Goal: Information Seeking & Learning: Find specific page/section

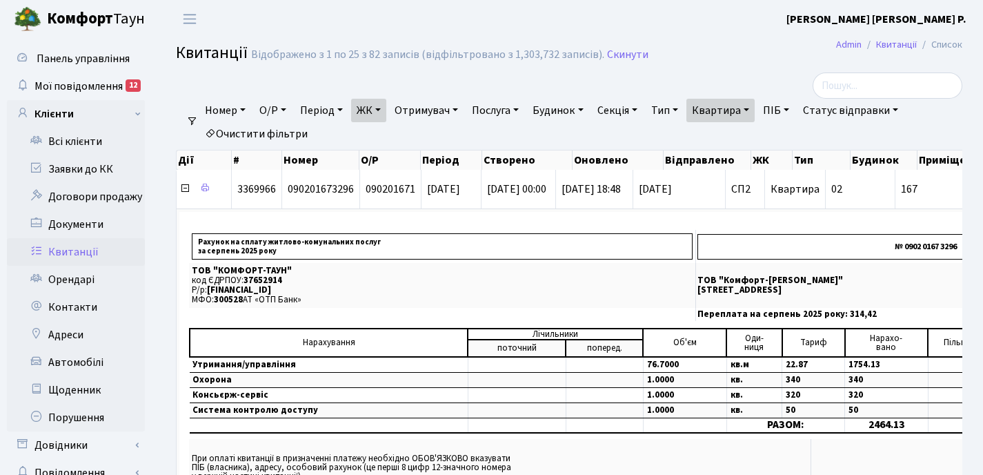
select select "25"
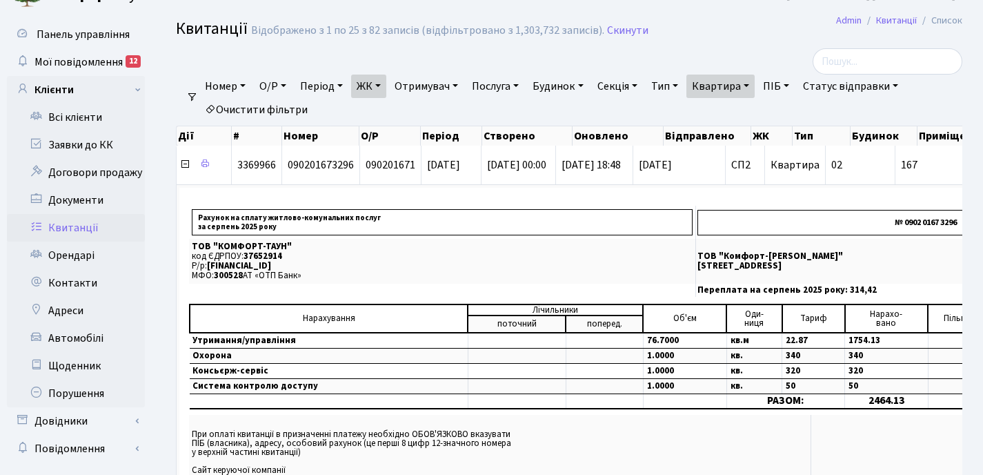
click at [755, 80] on link "Квартира" at bounding box center [721, 86] width 68 height 23
type input "1"
type input "207"
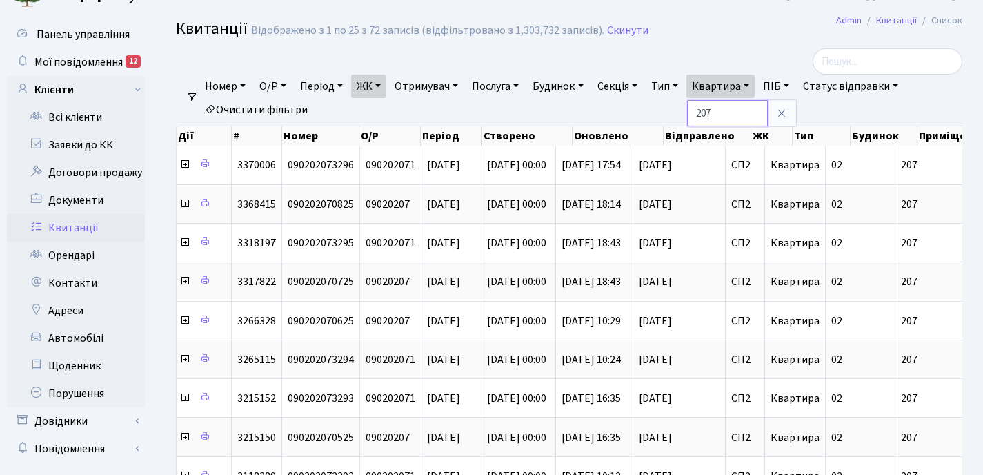
scroll to position [8, 0]
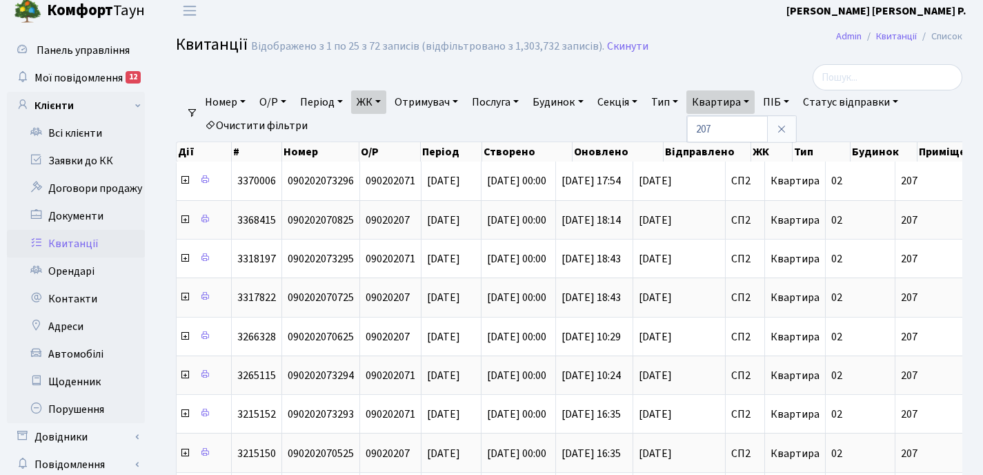
click at [386, 99] on link "ЖК" at bounding box center [368, 101] width 35 height 23
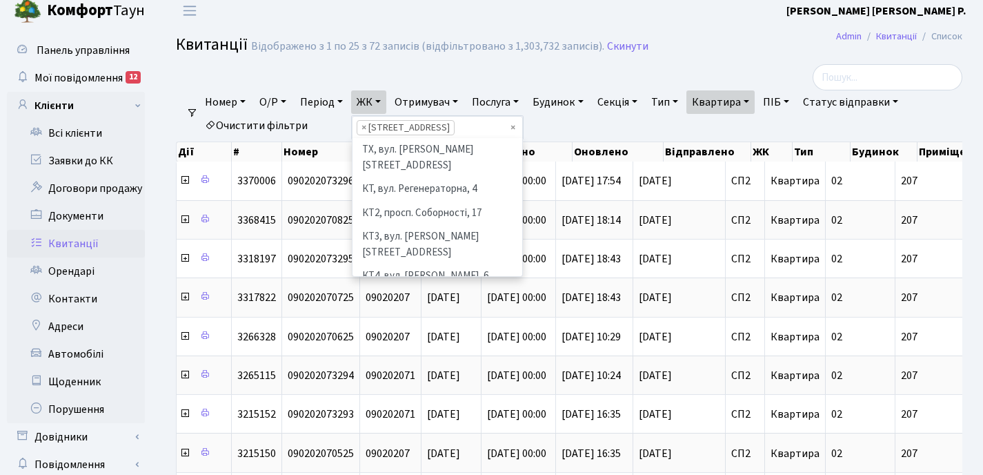
scroll to position [215, 0]
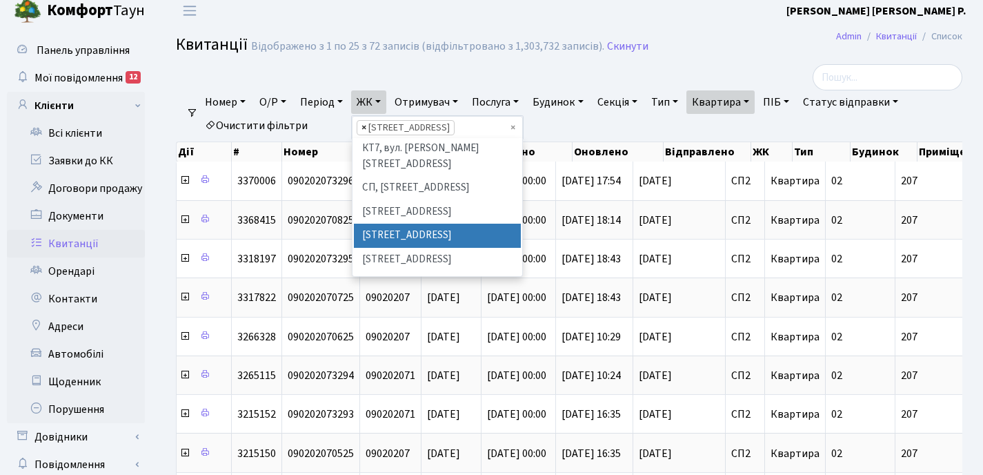
click at [366, 128] on span "×" at bounding box center [364, 128] width 5 height 14
select select
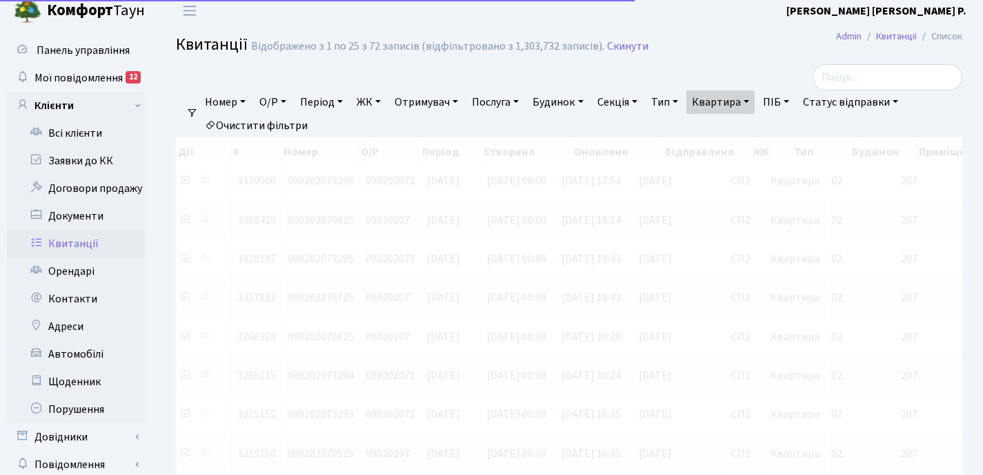
click at [381, 100] on link "ЖК" at bounding box center [368, 101] width 35 height 23
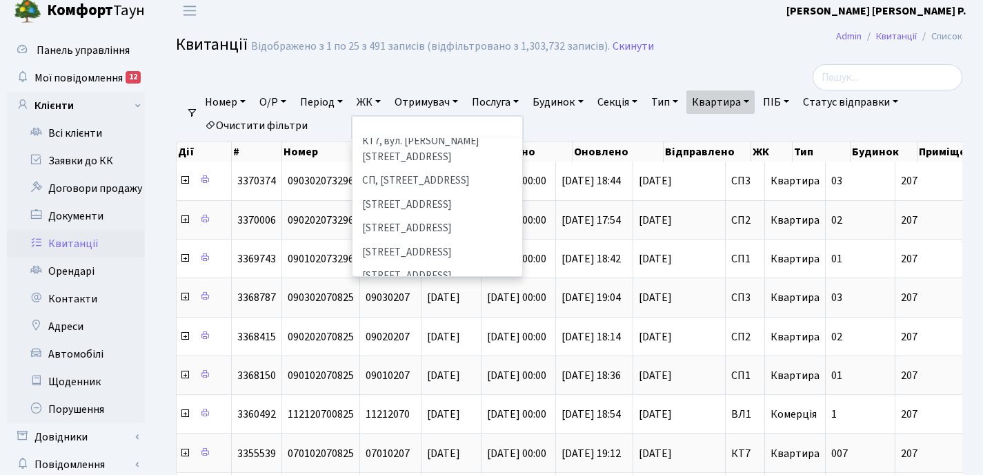
scroll to position [219, 0]
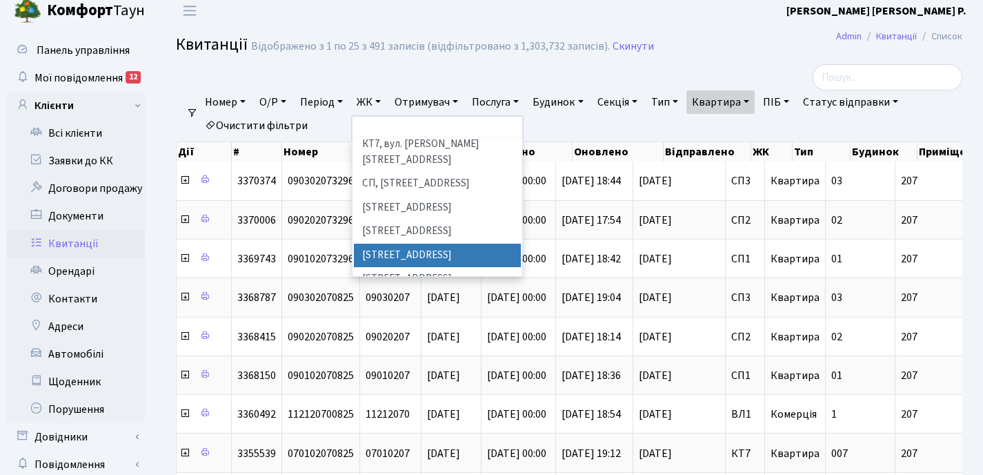
click at [415, 244] on li "[STREET_ADDRESS]" at bounding box center [437, 256] width 167 height 24
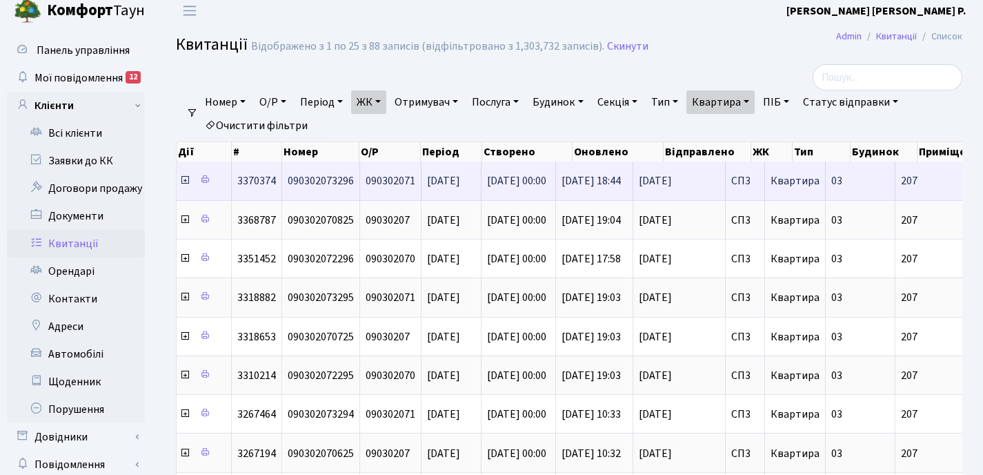
click at [186, 183] on icon at bounding box center [184, 180] width 11 height 11
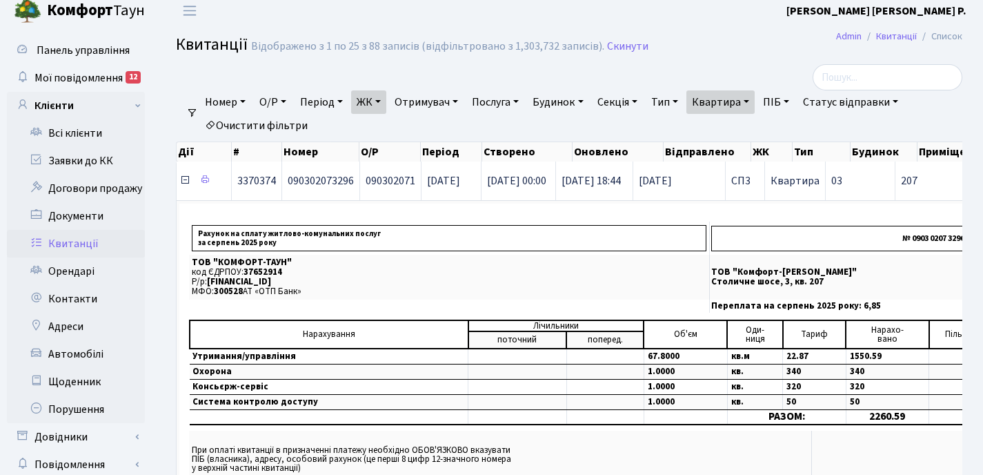
click at [186, 183] on icon at bounding box center [184, 180] width 11 height 11
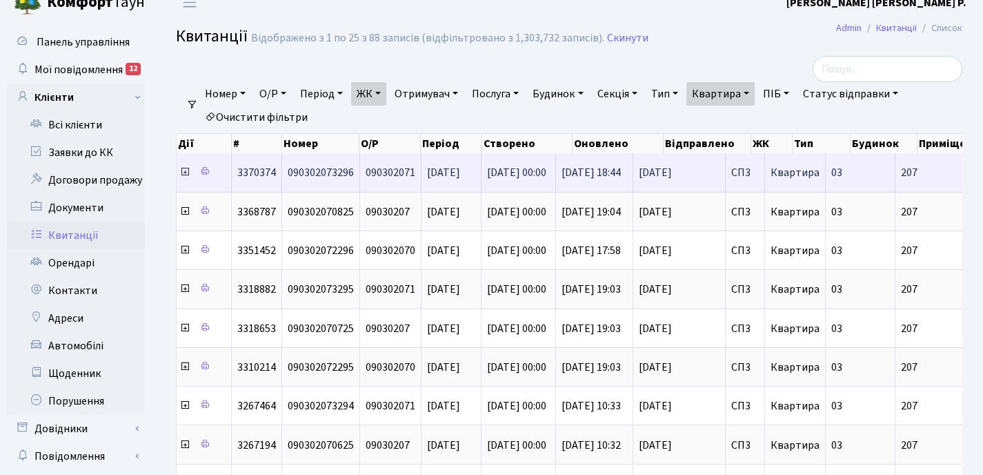
scroll to position [30, 0]
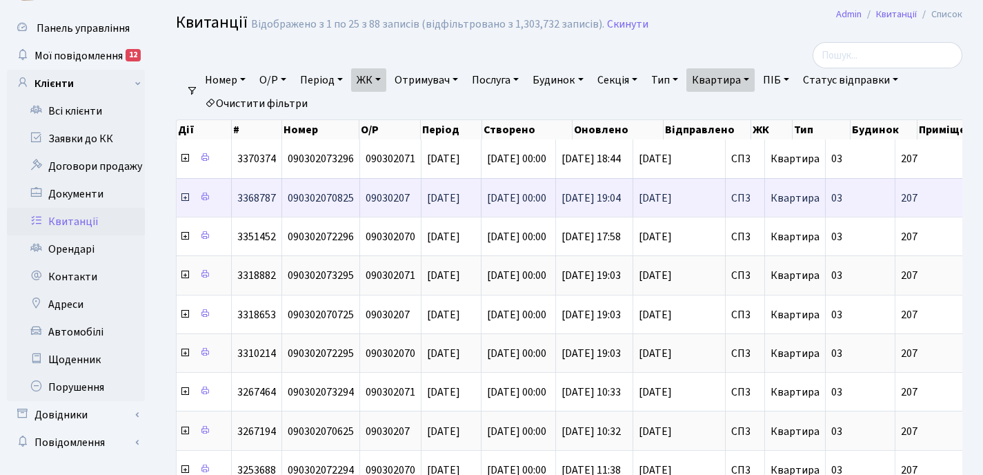
click at [185, 197] on icon at bounding box center [184, 197] width 11 height 11
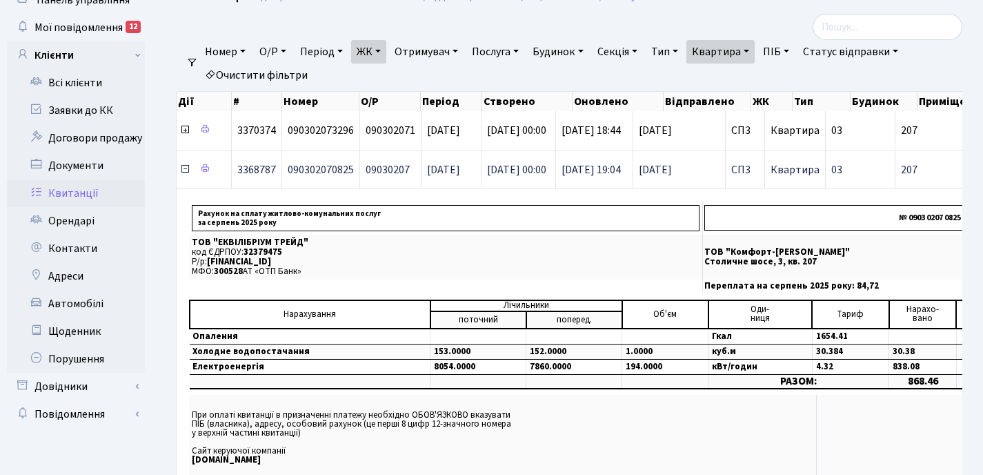
scroll to position [59, 0]
click at [206, 168] on icon at bounding box center [205, 168] width 10 height 10
click at [185, 168] on icon at bounding box center [184, 168] width 11 height 11
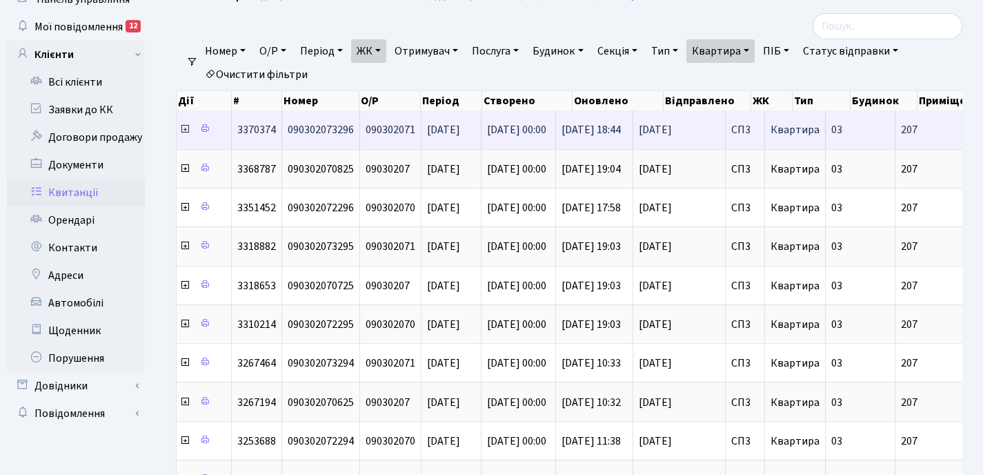
click at [185, 130] on icon at bounding box center [184, 129] width 11 height 11
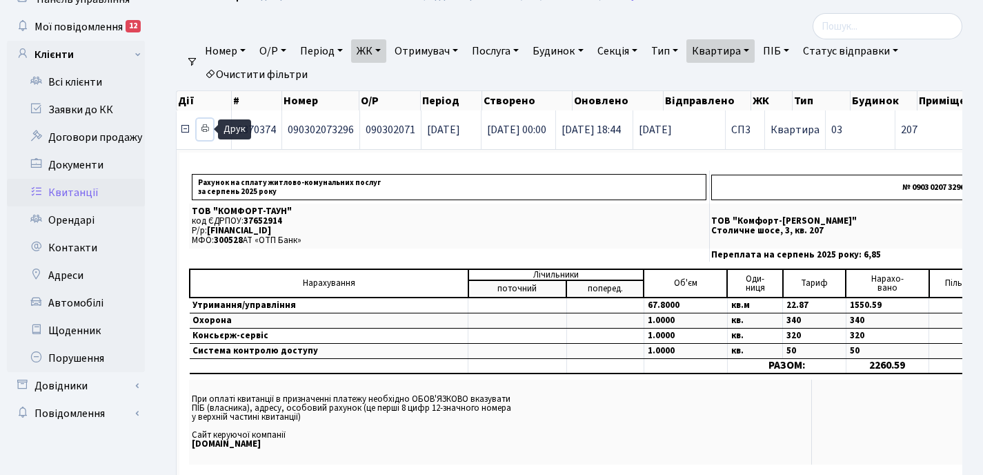
click at [206, 127] on icon at bounding box center [205, 129] width 10 height 10
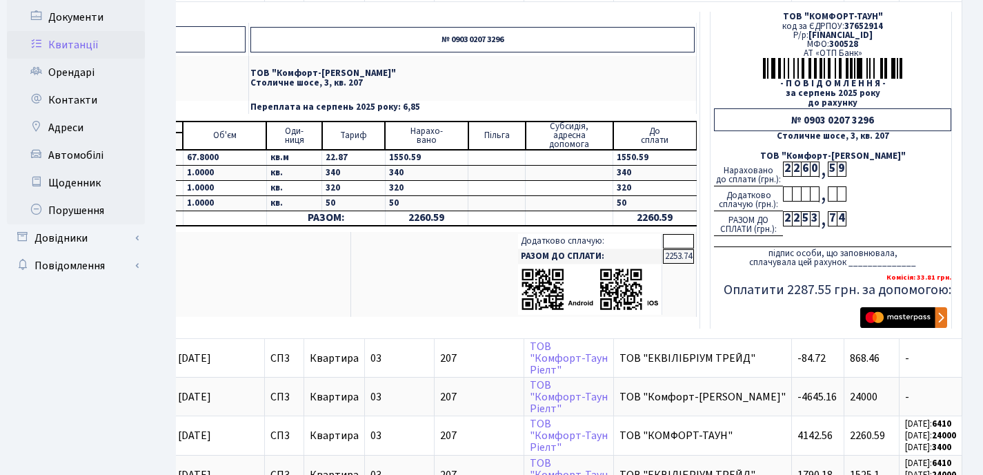
scroll to position [176, 0]
